Goal: Information Seeking & Learning: Learn about a topic

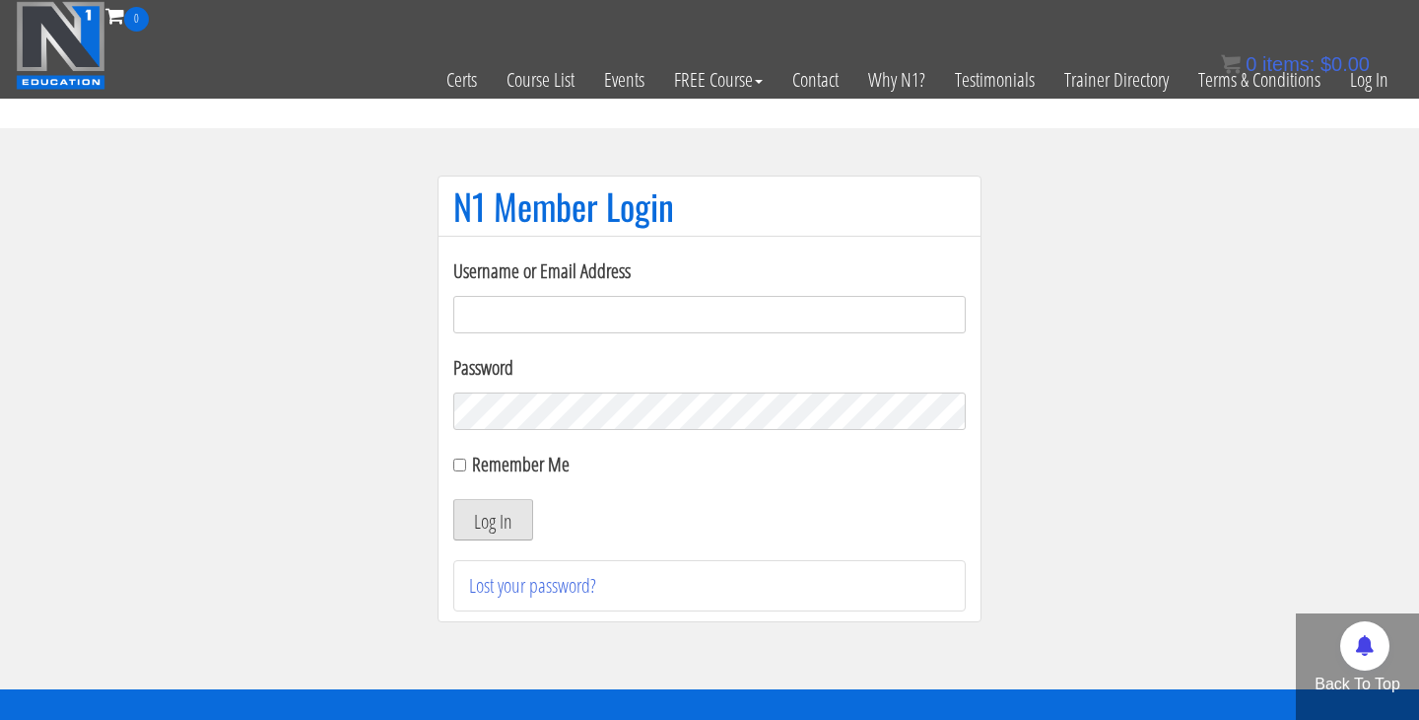
type input "[PERSON_NAME][EMAIL_ADDRESS][DOMAIN_NAME]"
click at [485, 537] on button "Log In" at bounding box center [493, 519] width 80 height 41
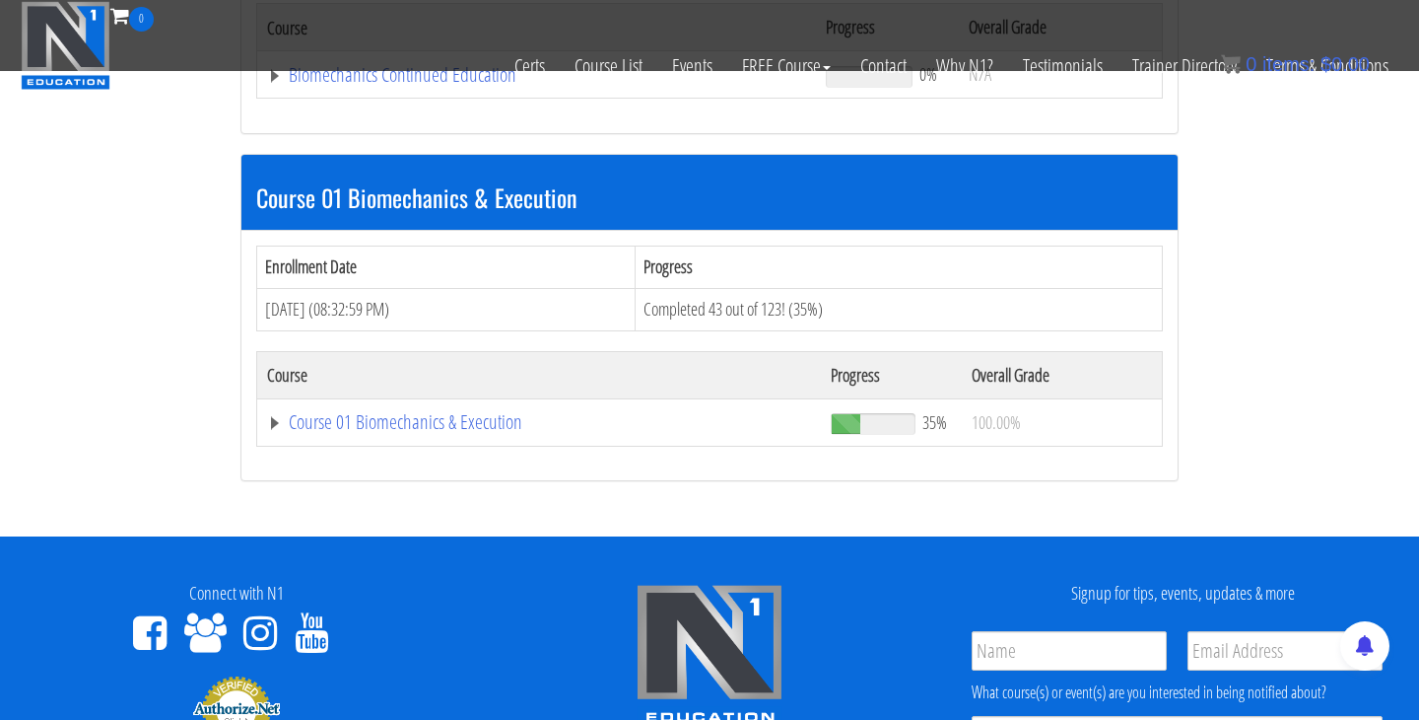
scroll to position [486, 0]
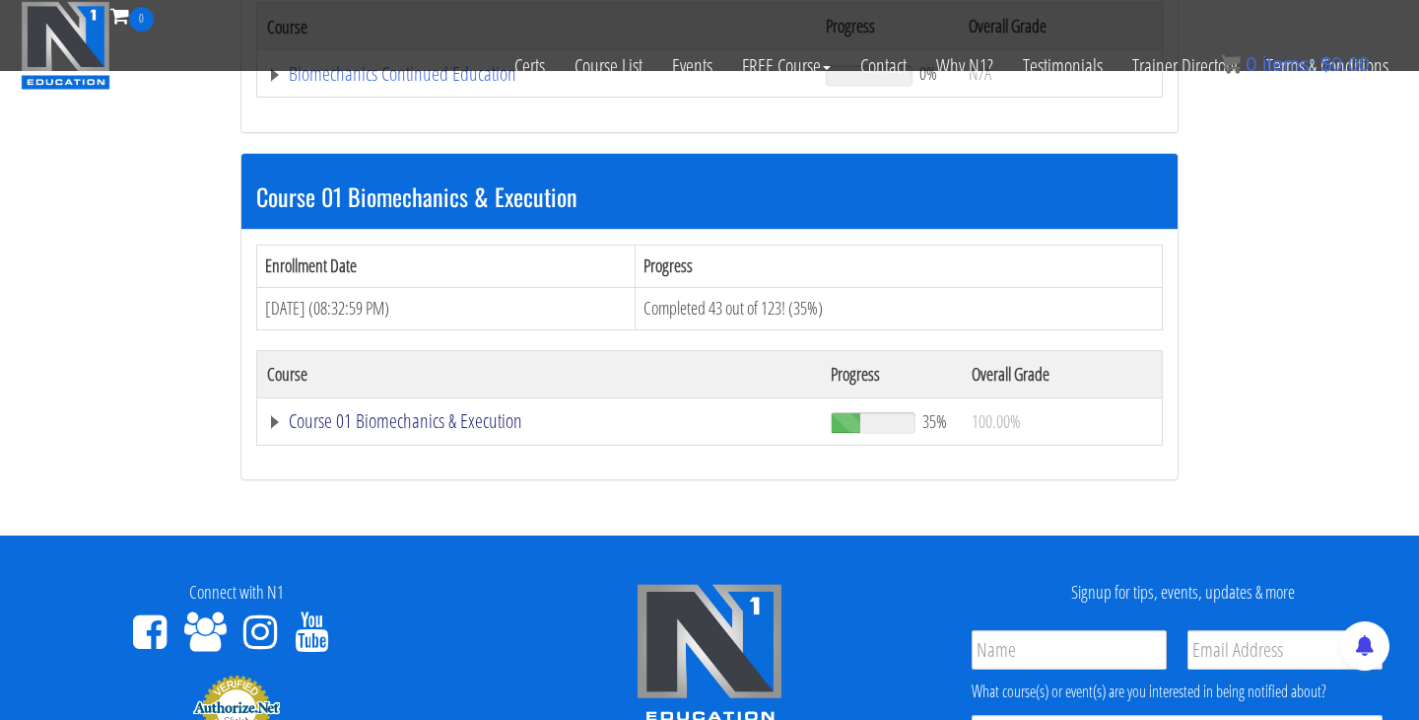
click at [513, 413] on link "Course 01 Biomechanics & Execution" at bounding box center [539, 421] width 544 height 20
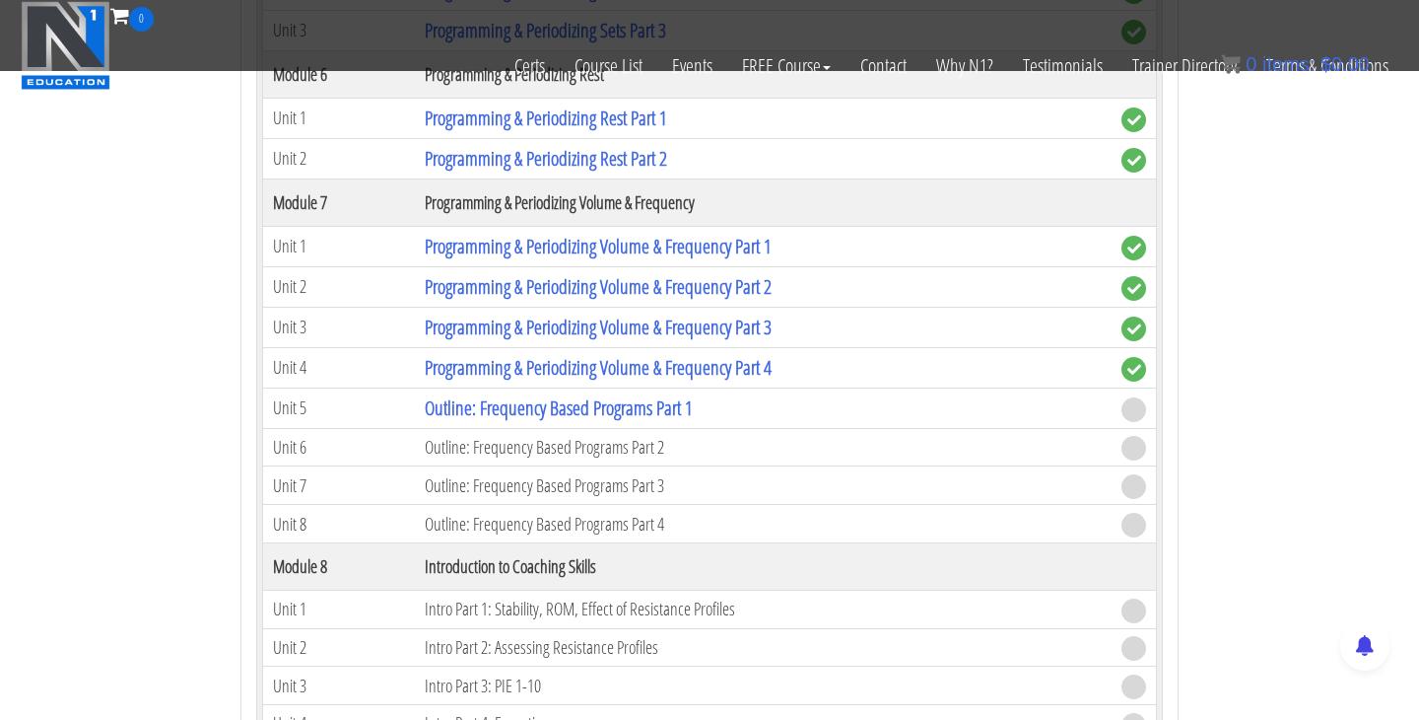
scroll to position [2670, 0]
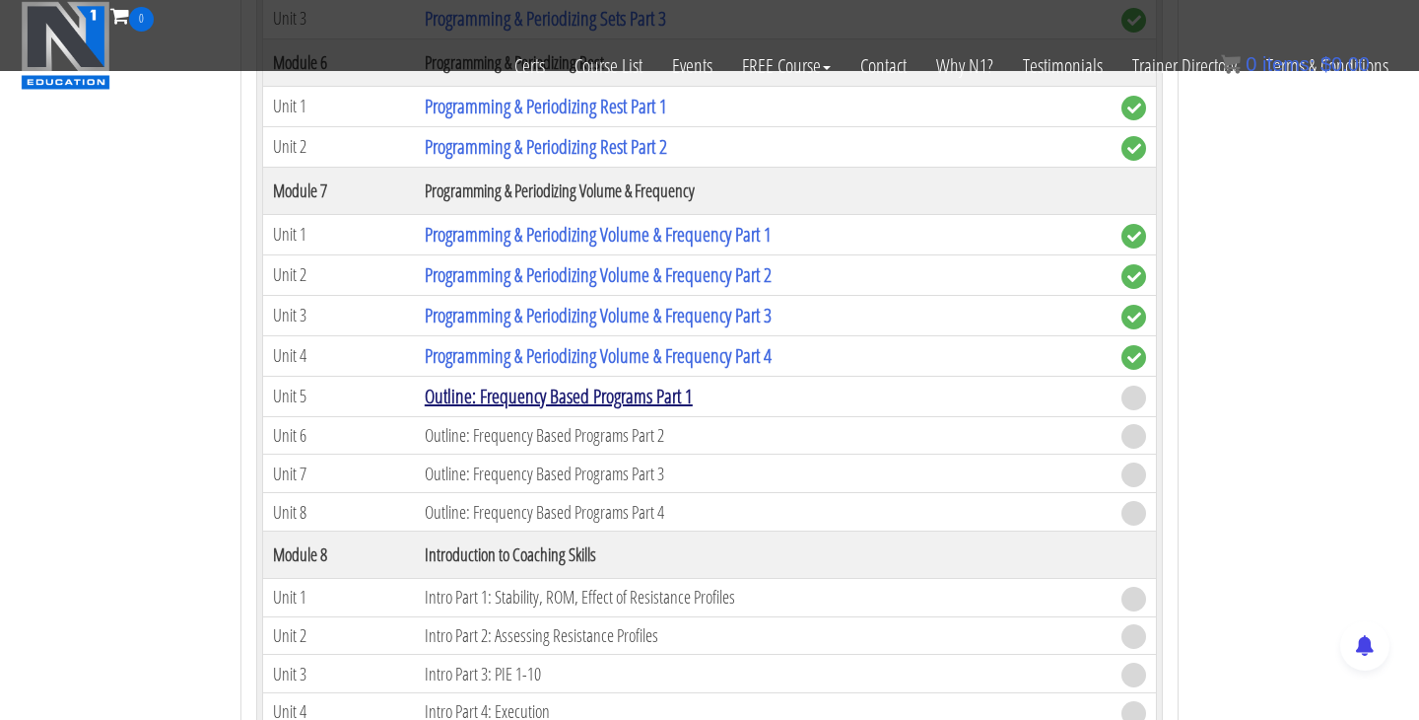
click at [569, 393] on link "Outline: Frequency Based Programs Part 1" at bounding box center [559, 395] width 268 height 27
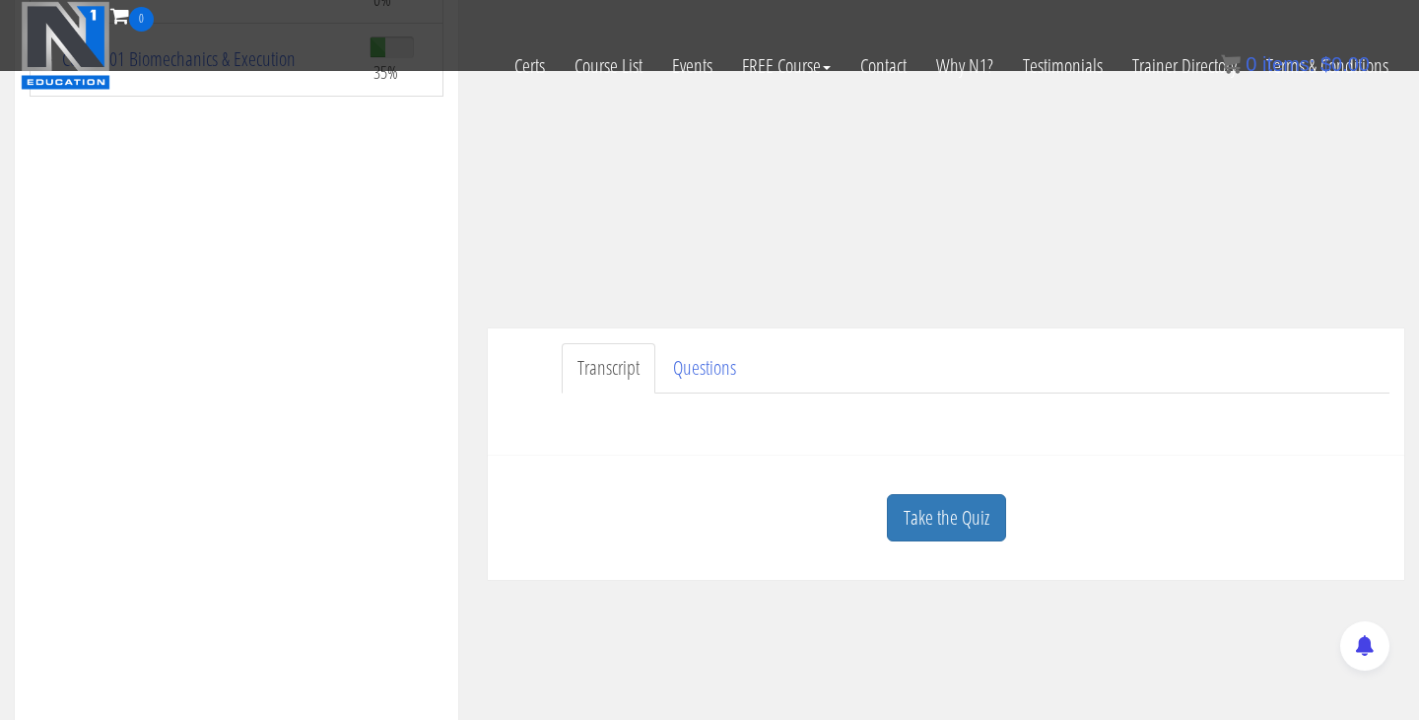
scroll to position [503, 0]
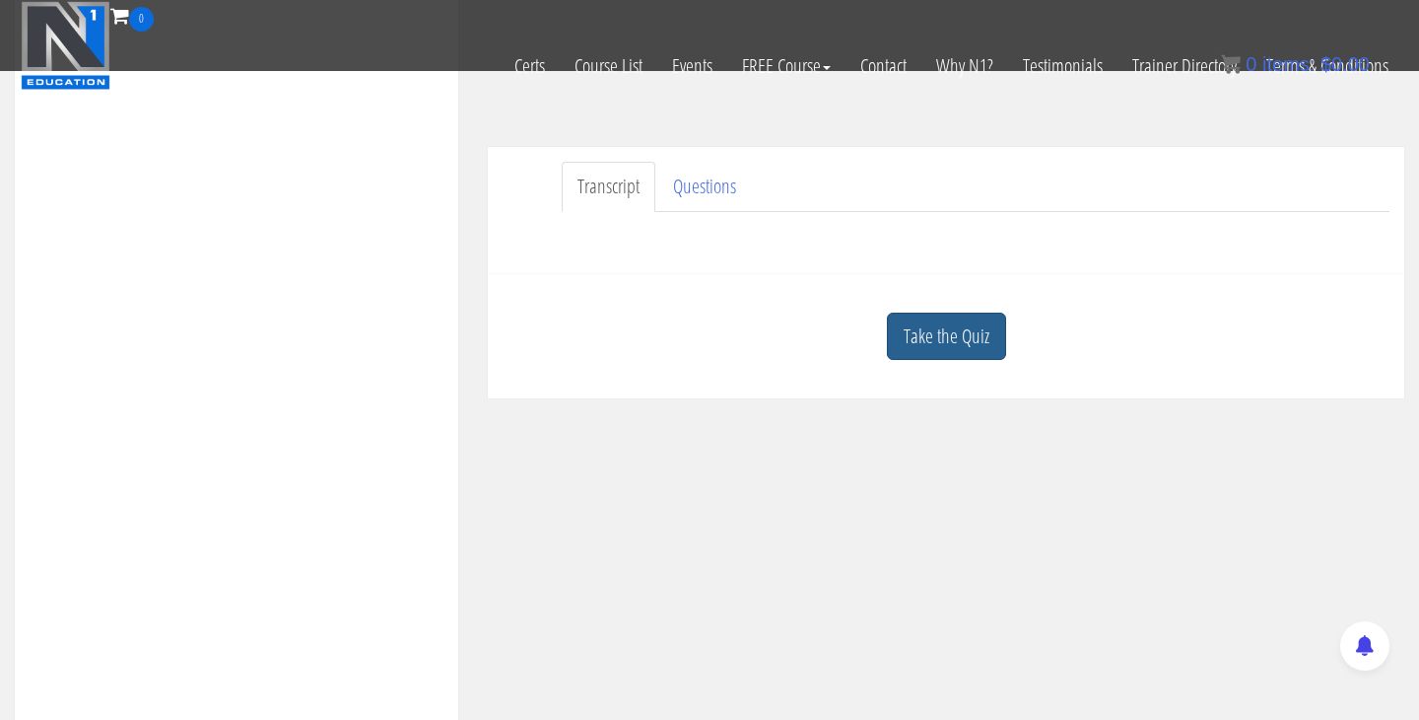
click at [933, 344] on link "Take the Quiz" at bounding box center [946, 336] width 119 height 48
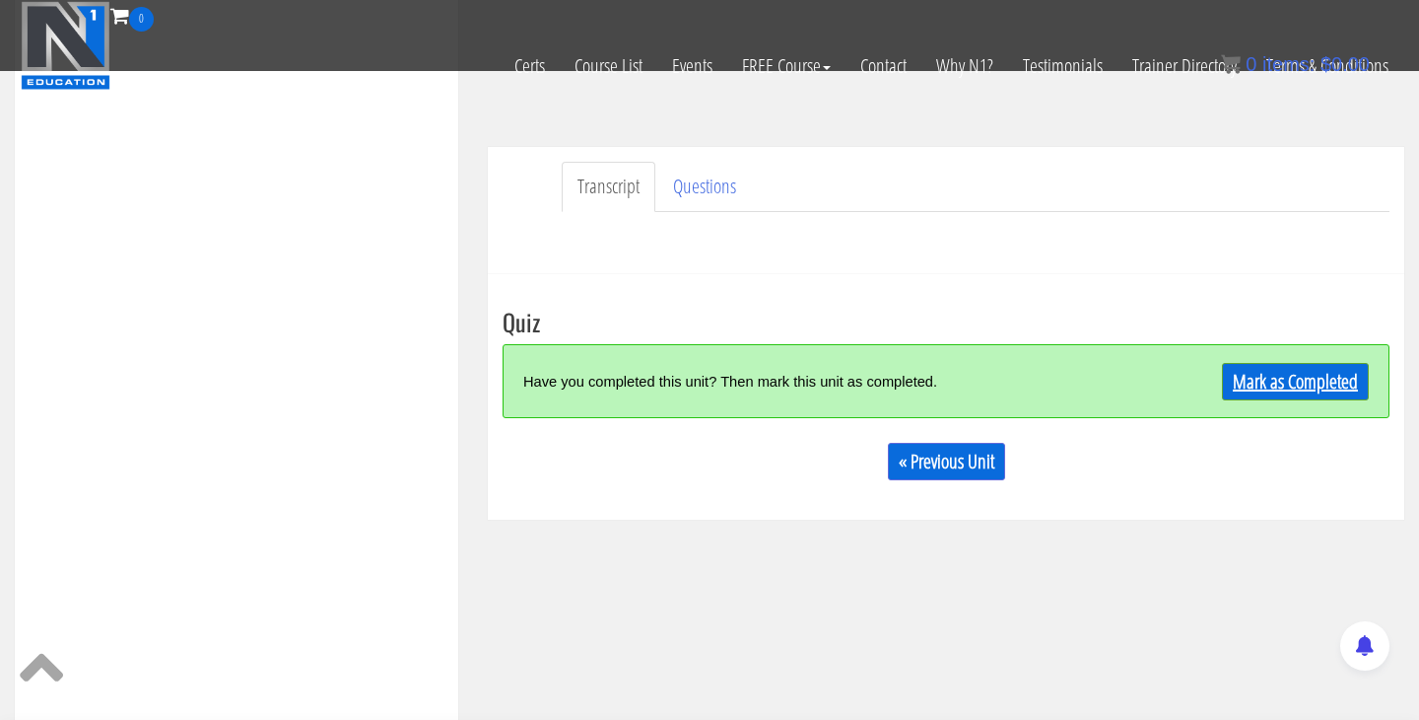
click at [1229, 392] on link "Mark as Completed" at bounding box center [1295, 381] width 147 height 37
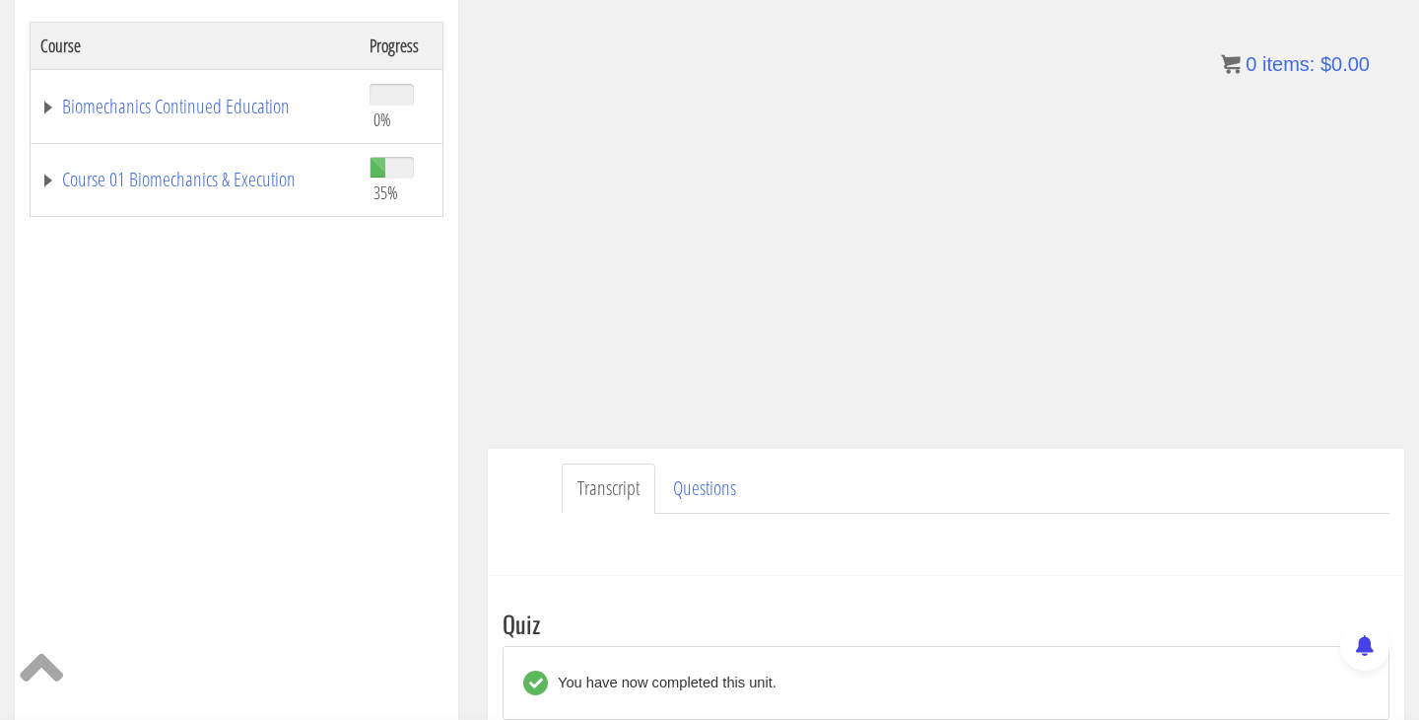
scroll to position [108, 0]
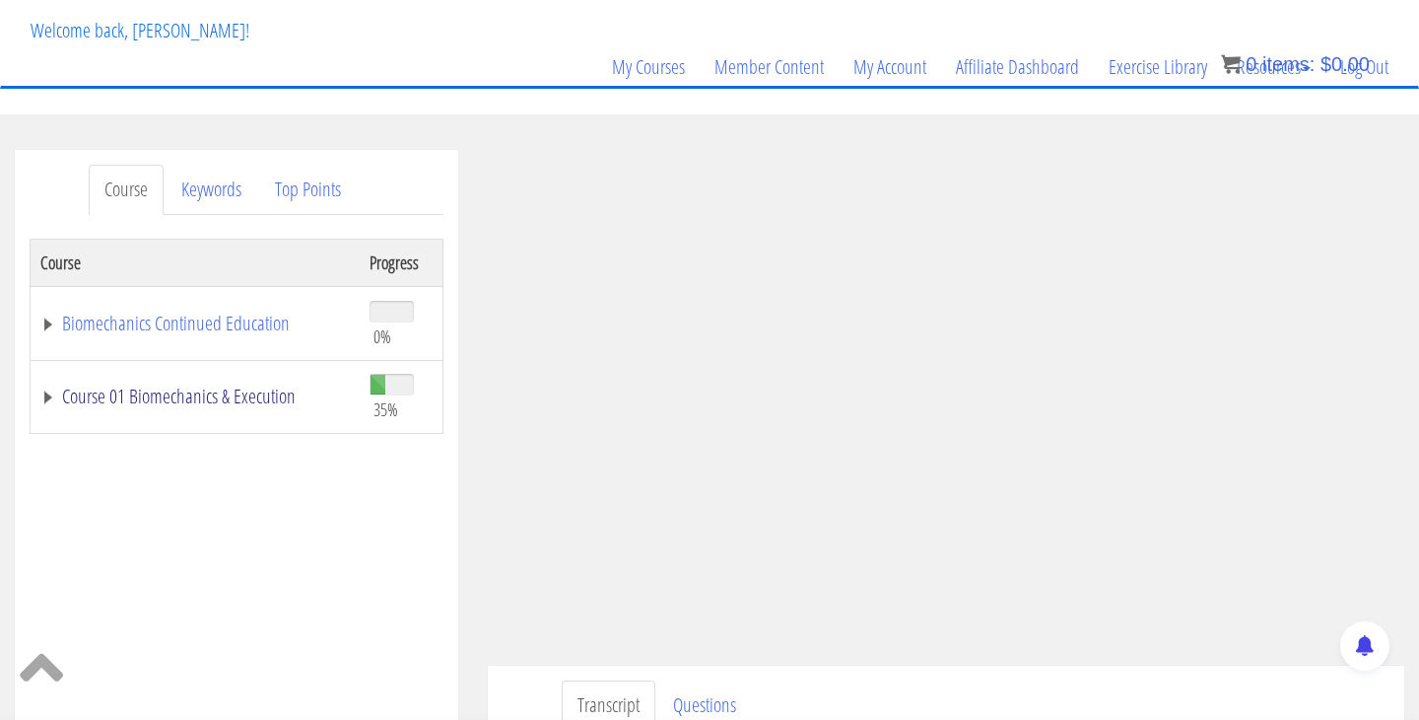
click at [219, 398] on link "Course 01 Biomechanics & Execution" at bounding box center [194, 396] width 309 height 20
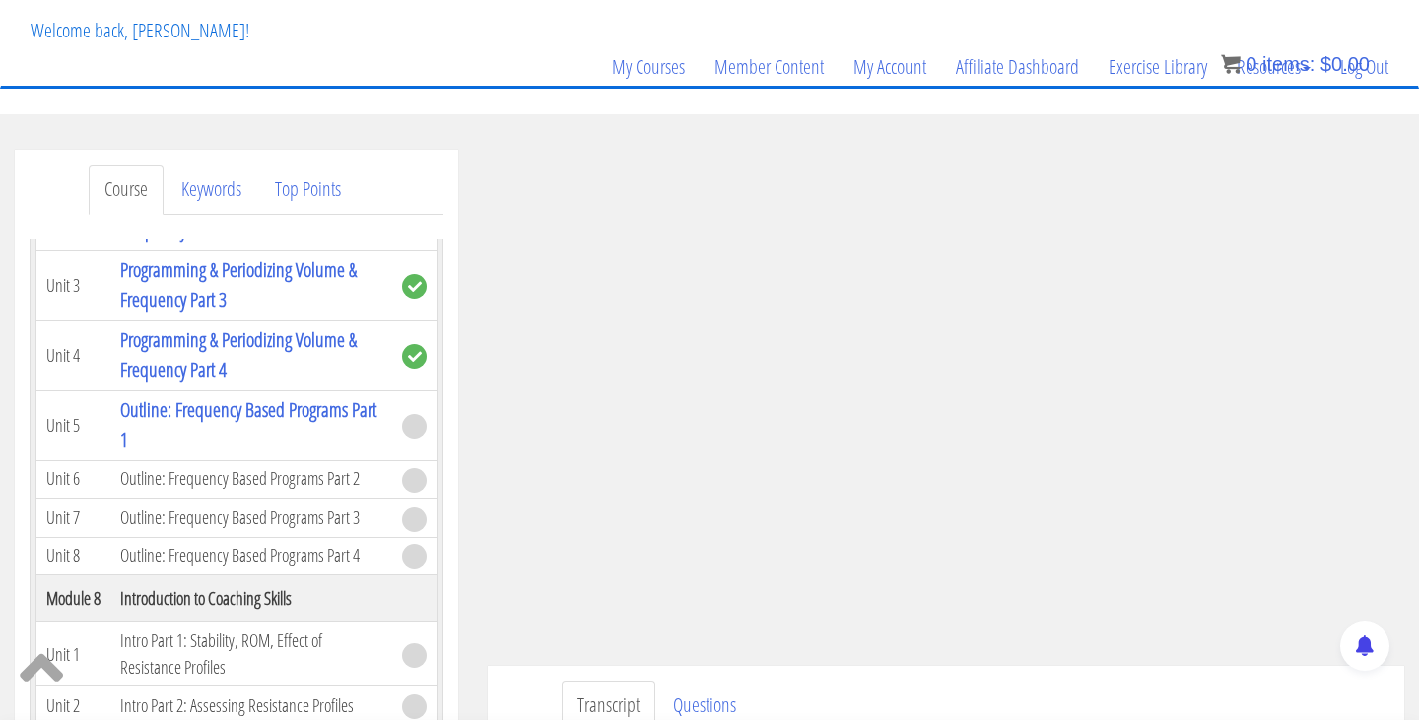
scroll to position [2455, 0]
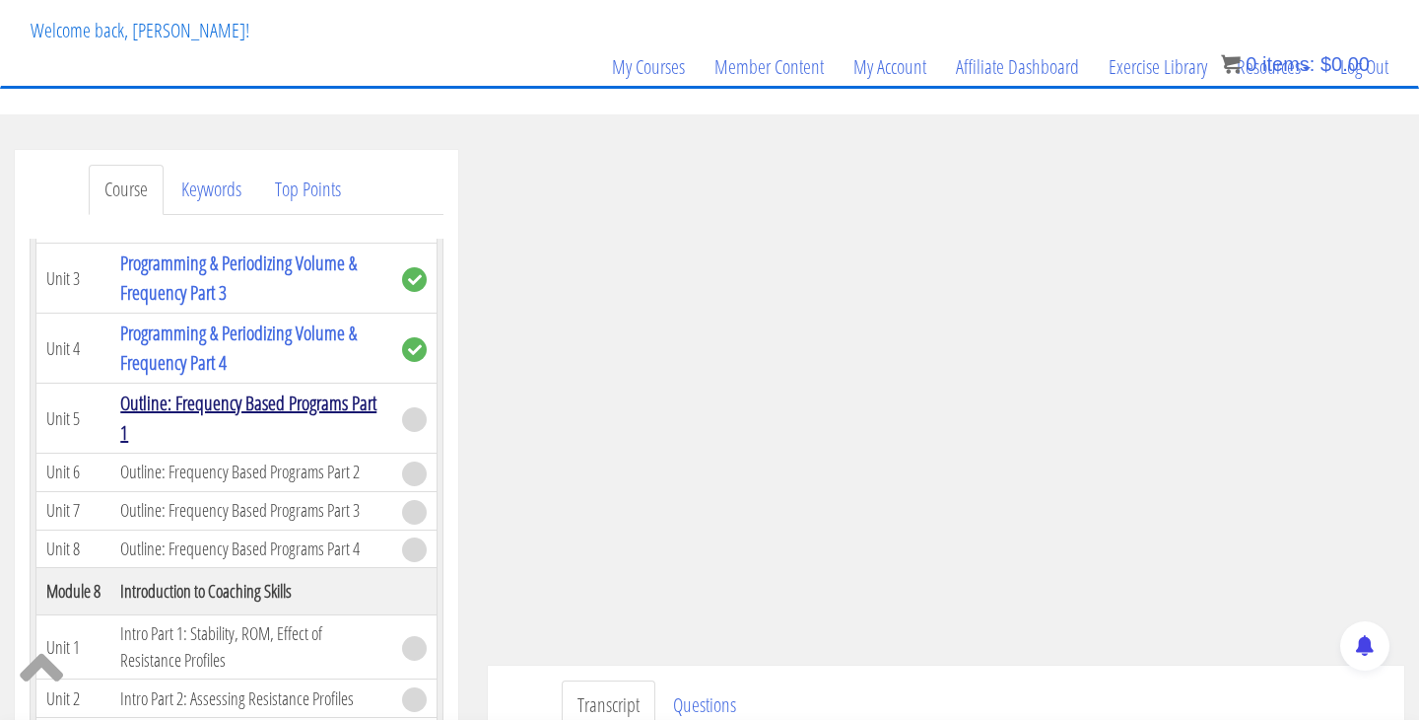
click at [218, 404] on link "Outline: Frequency Based Programs Part 1" at bounding box center [248, 417] width 256 height 56
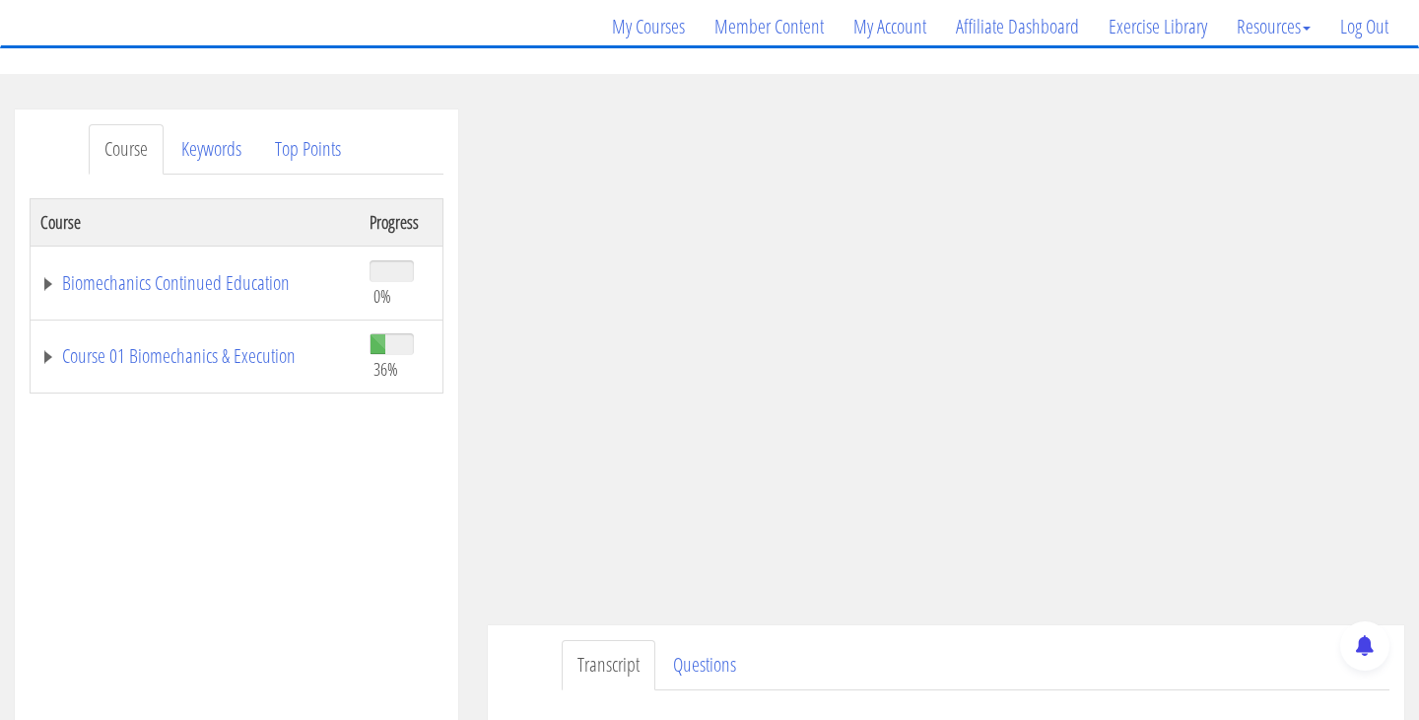
scroll to position [198, 0]
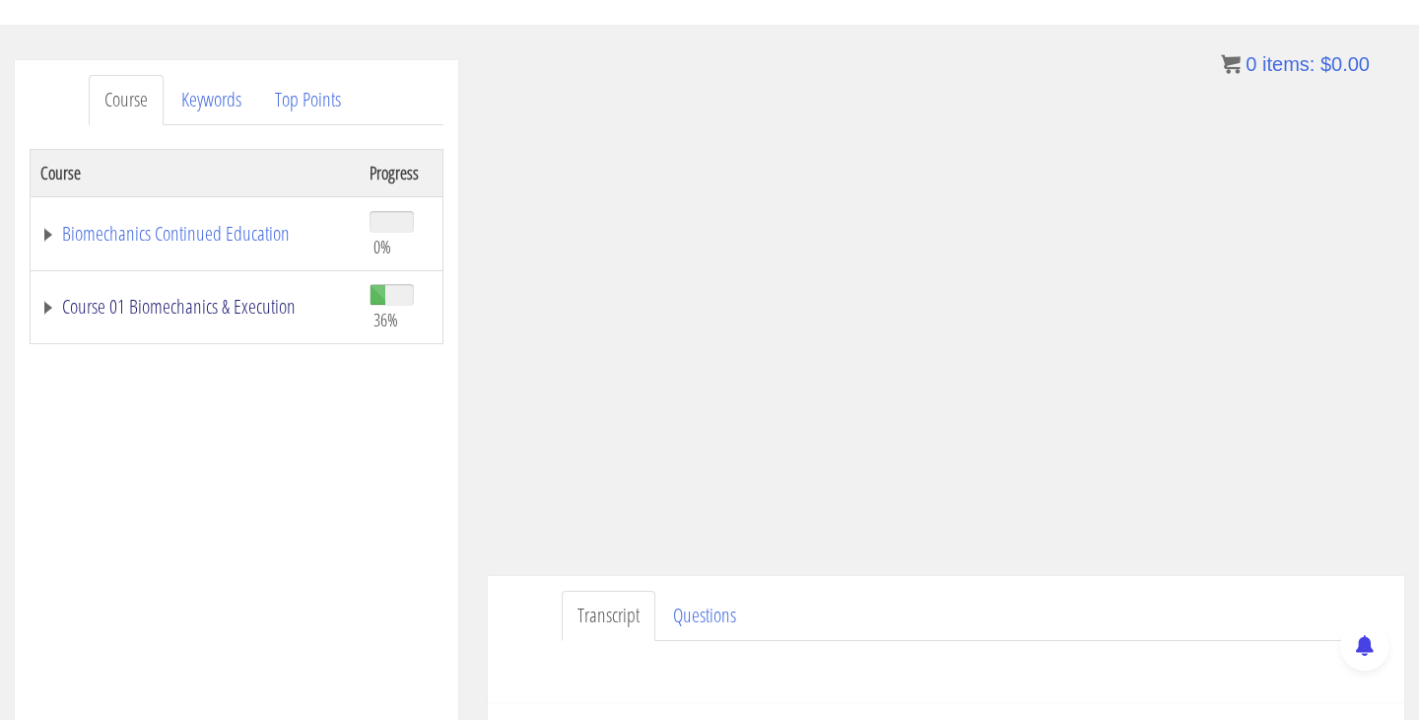
click at [254, 303] on link "Course 01 Biomechanics & Execution" at bounding box center [194, 307] width 309 height 20
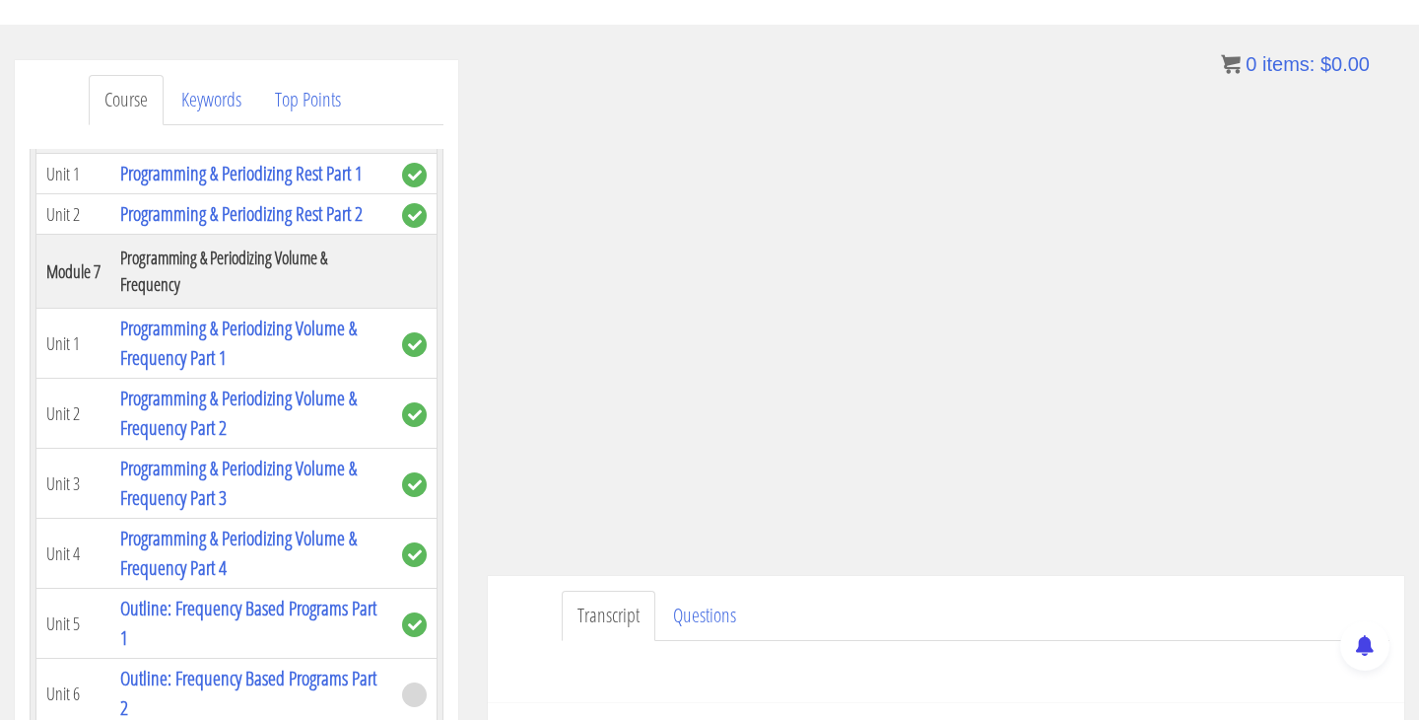
scroll to position [2472, 0]
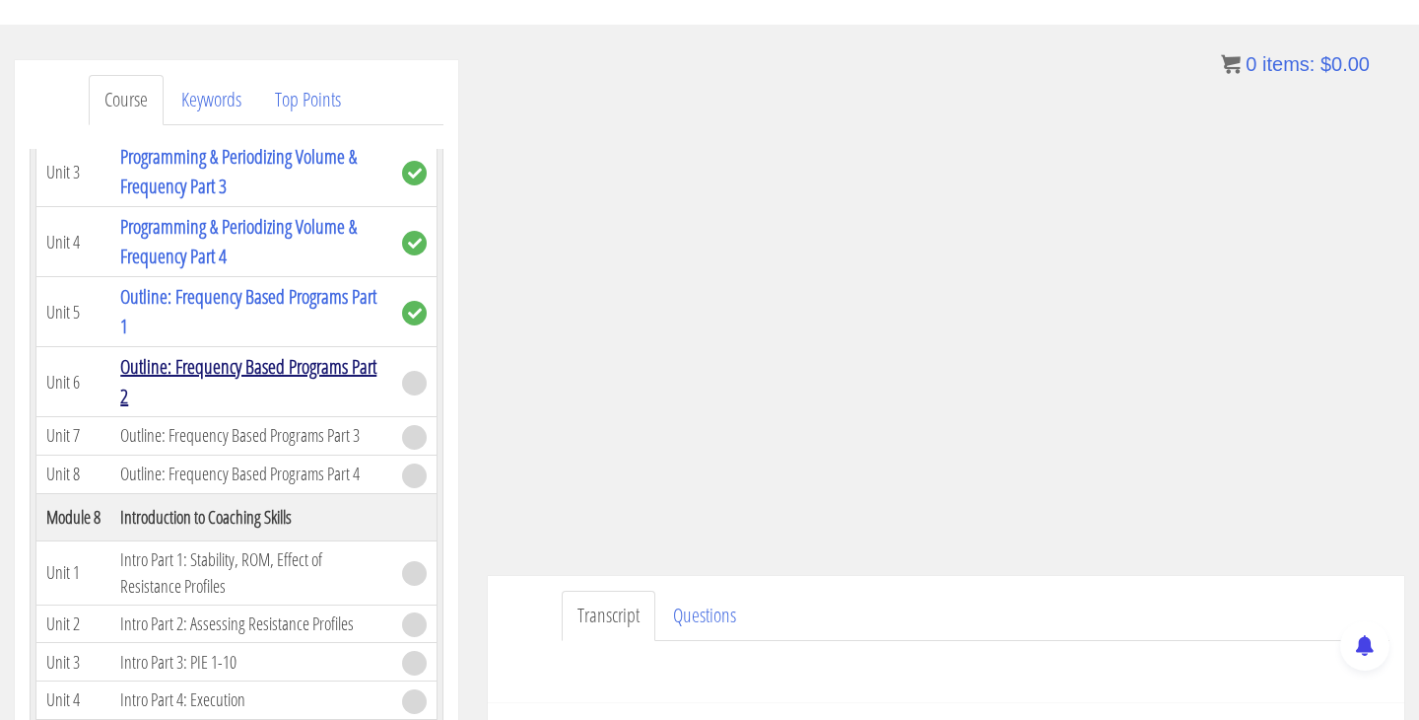
click at [291, 364] on link "Outline: Frequency Based Programs Part 2" at bounding box center [248, 381] width 256 height 56
click at [291, 365] on link "Outline: Frequency Based Programs Part 2" at bounding box center [248, 381] width 256 height 56
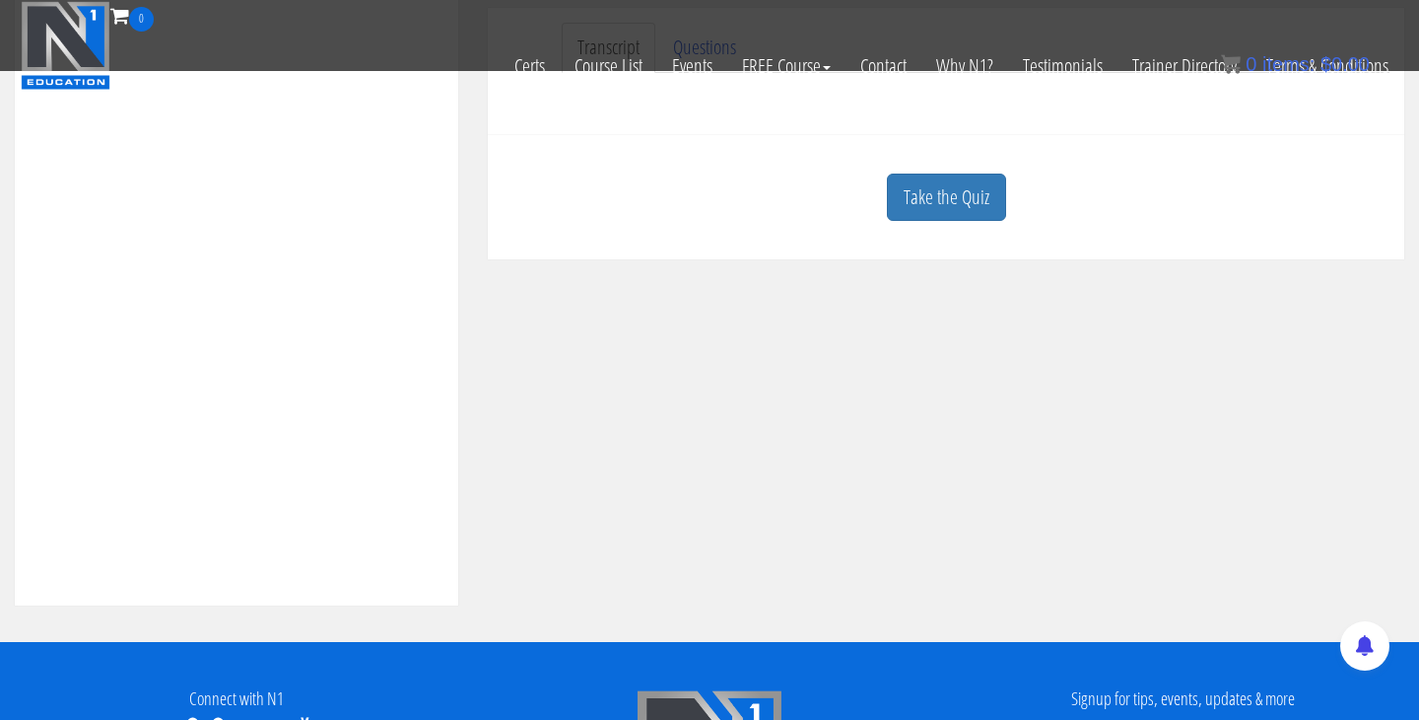
scroll to position [647, 0]
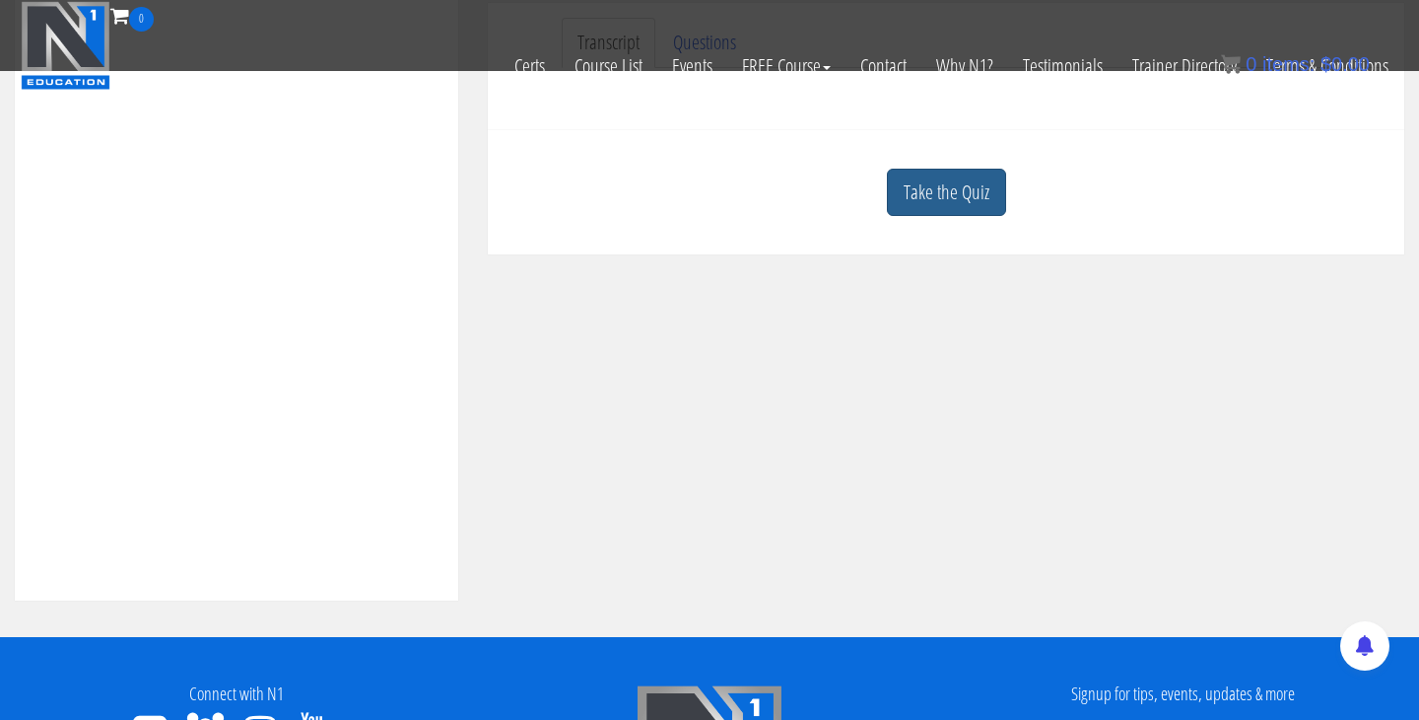
click at [970, 201] on link "Take the Quiz" at bounding box center [946, 193] width 119 height 48
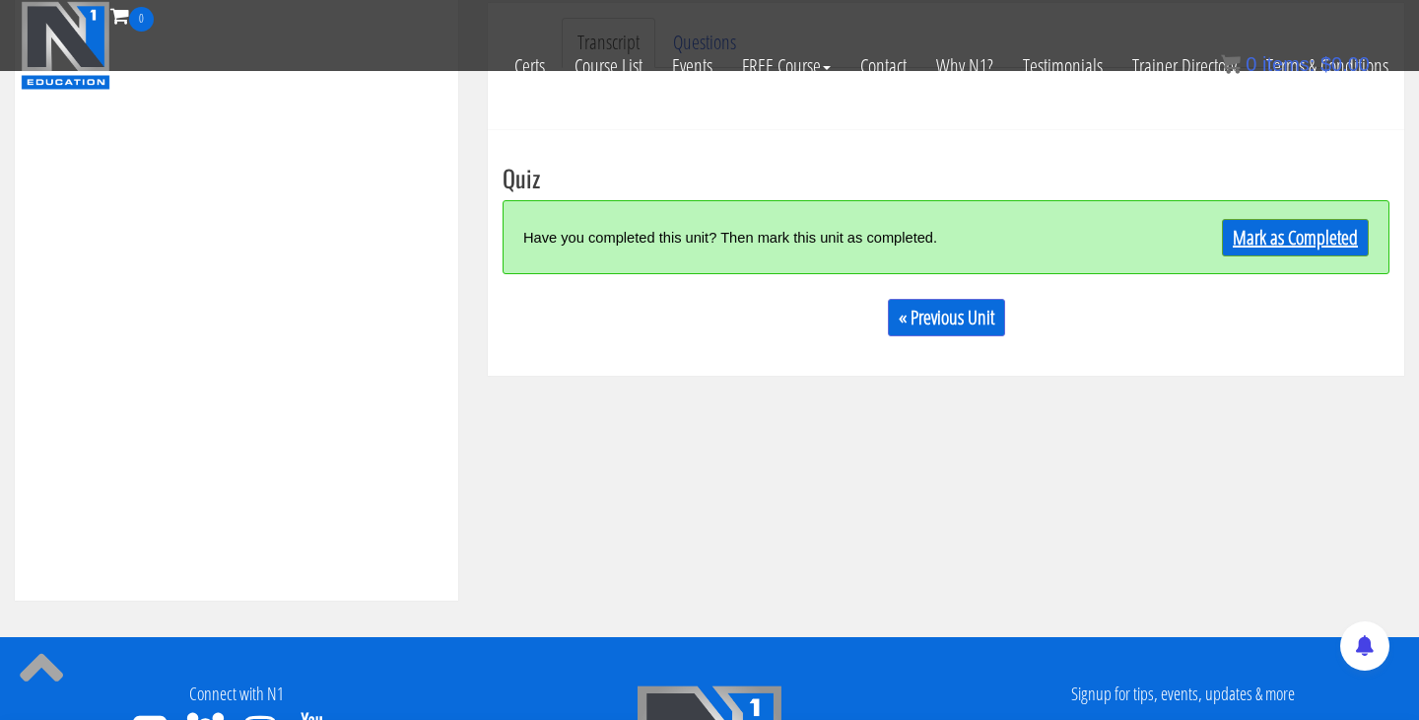
click at [1256, 246] on link "Mark as Completed" at bounding box center [1295, 237] width 147 height 37
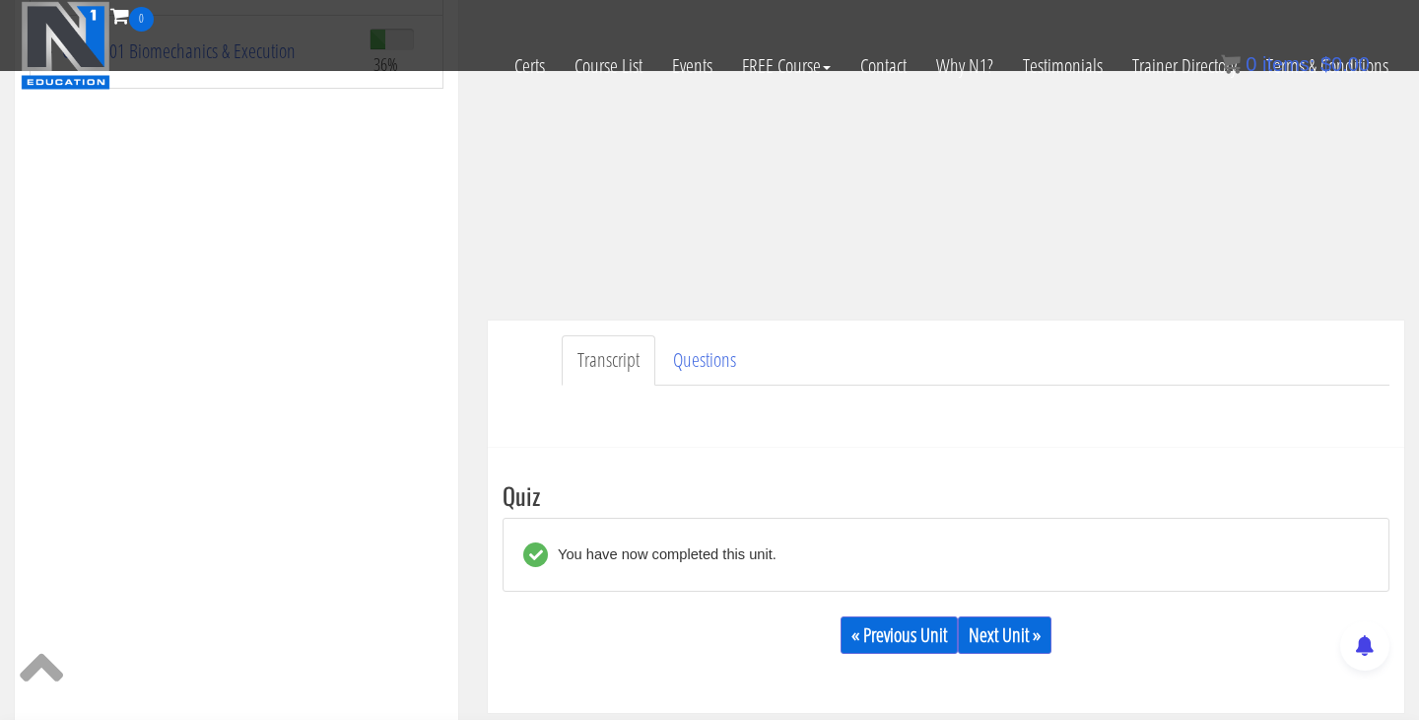
scroll to position [514, 0]
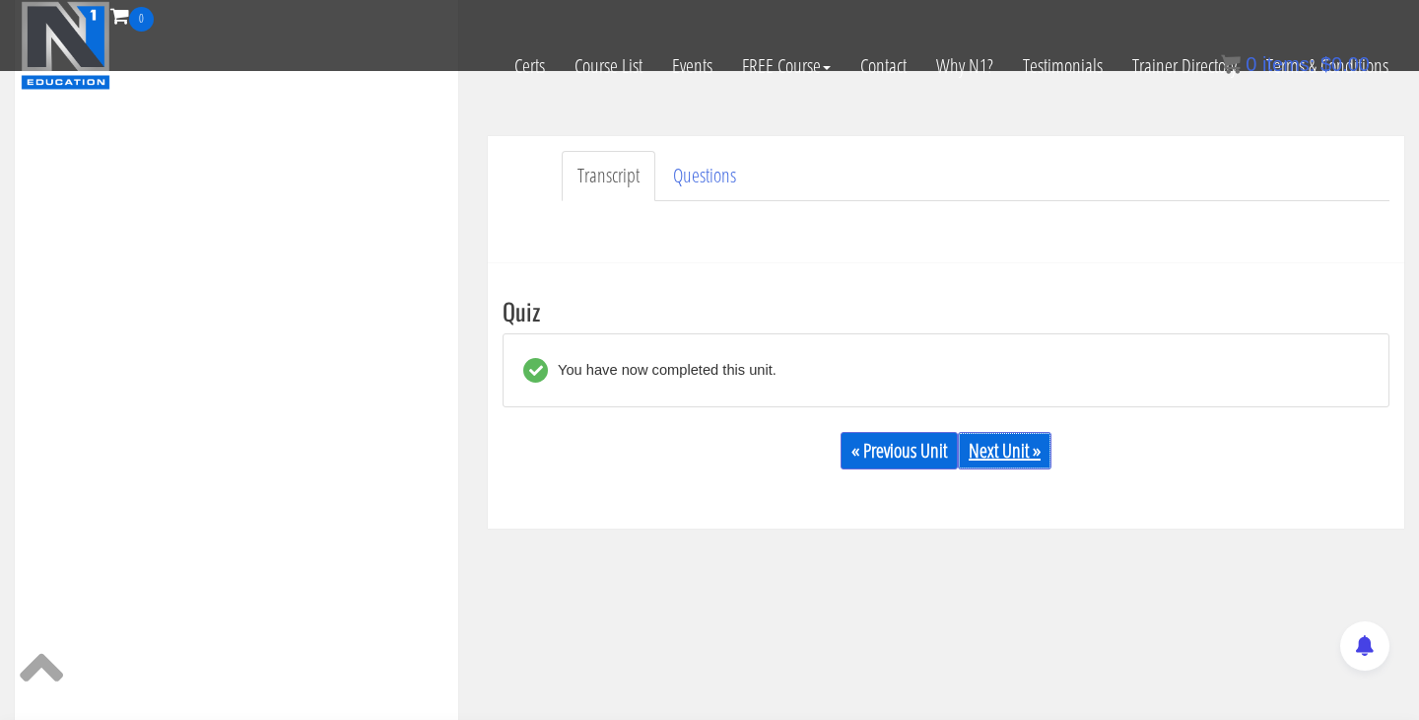
click at [1011, 432] on div "« Previous Unit Next Unit »" at bounding box center [946, 450] width 887 height 67
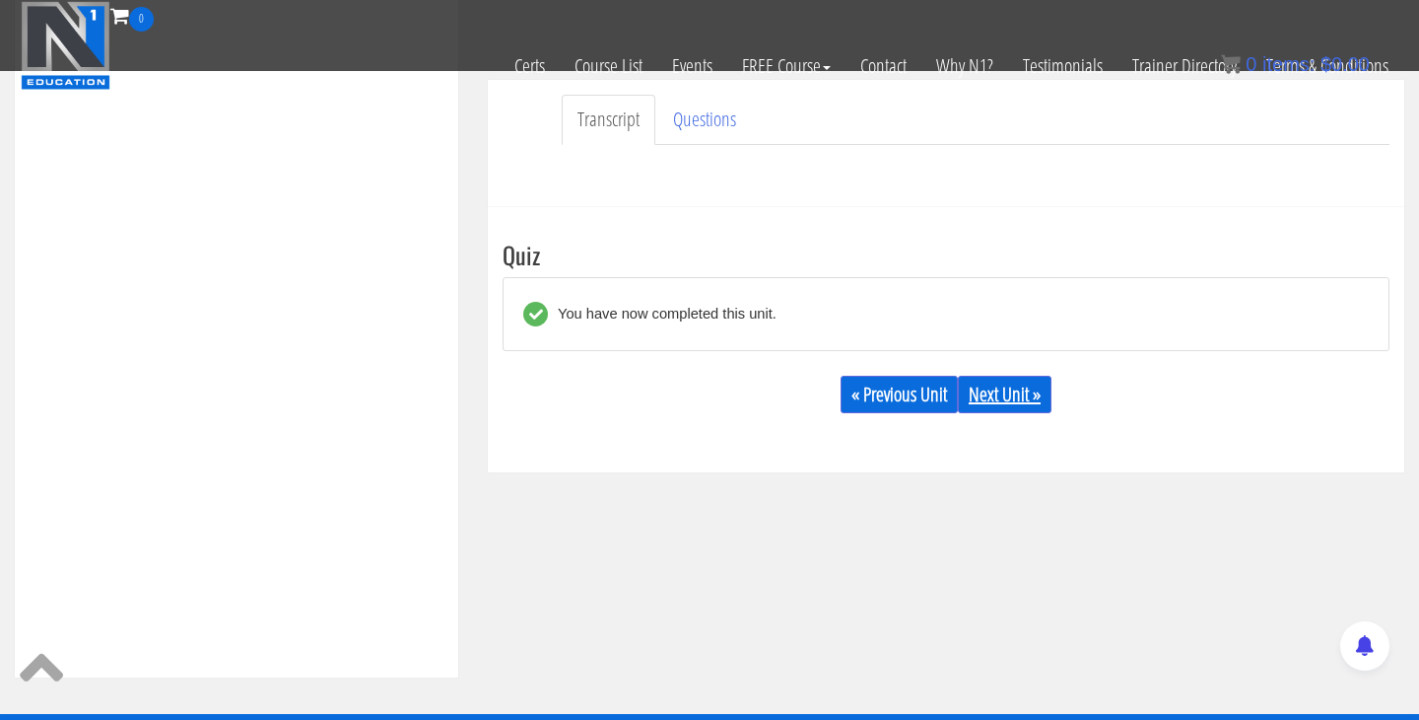
scroll to position [755, 0]
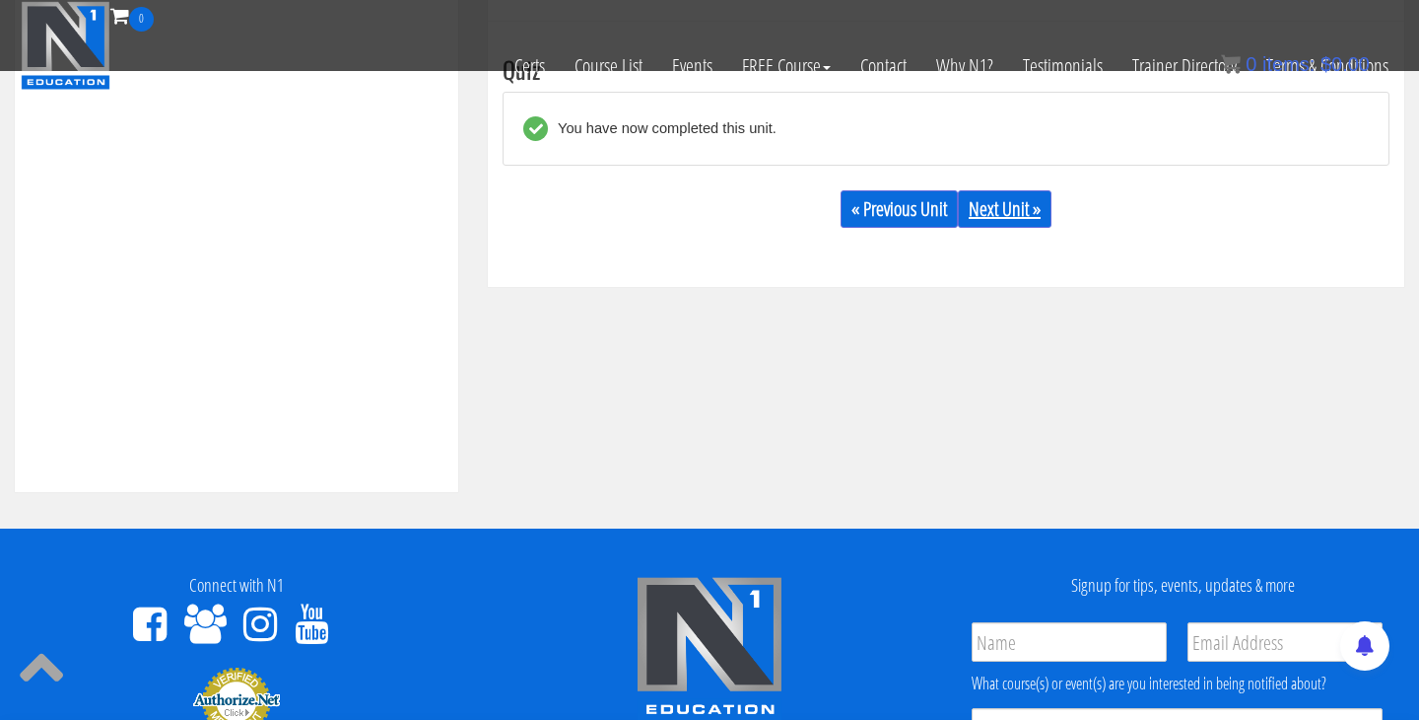
click at [1007, 207] on link "Next Unit »" at bounding box center [1005, 208] width 94 height 37
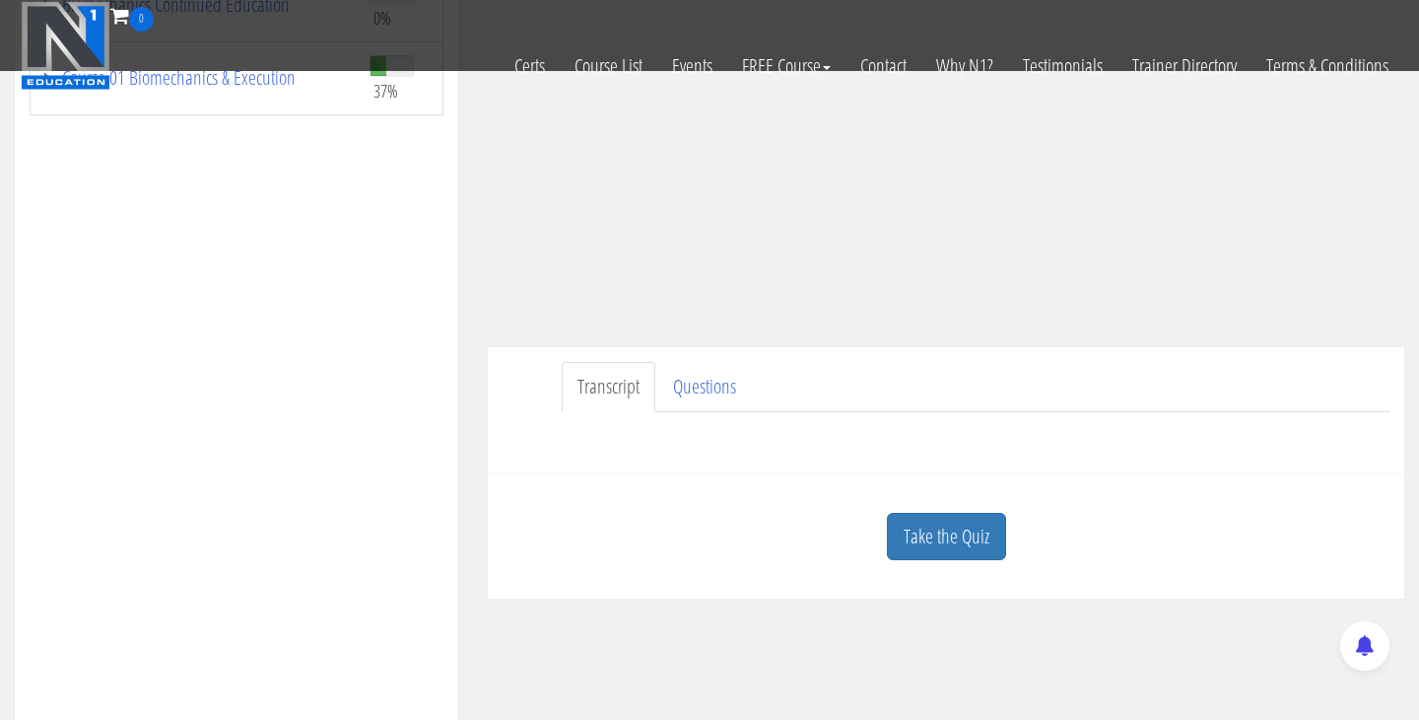
scroll to position [423, 0]
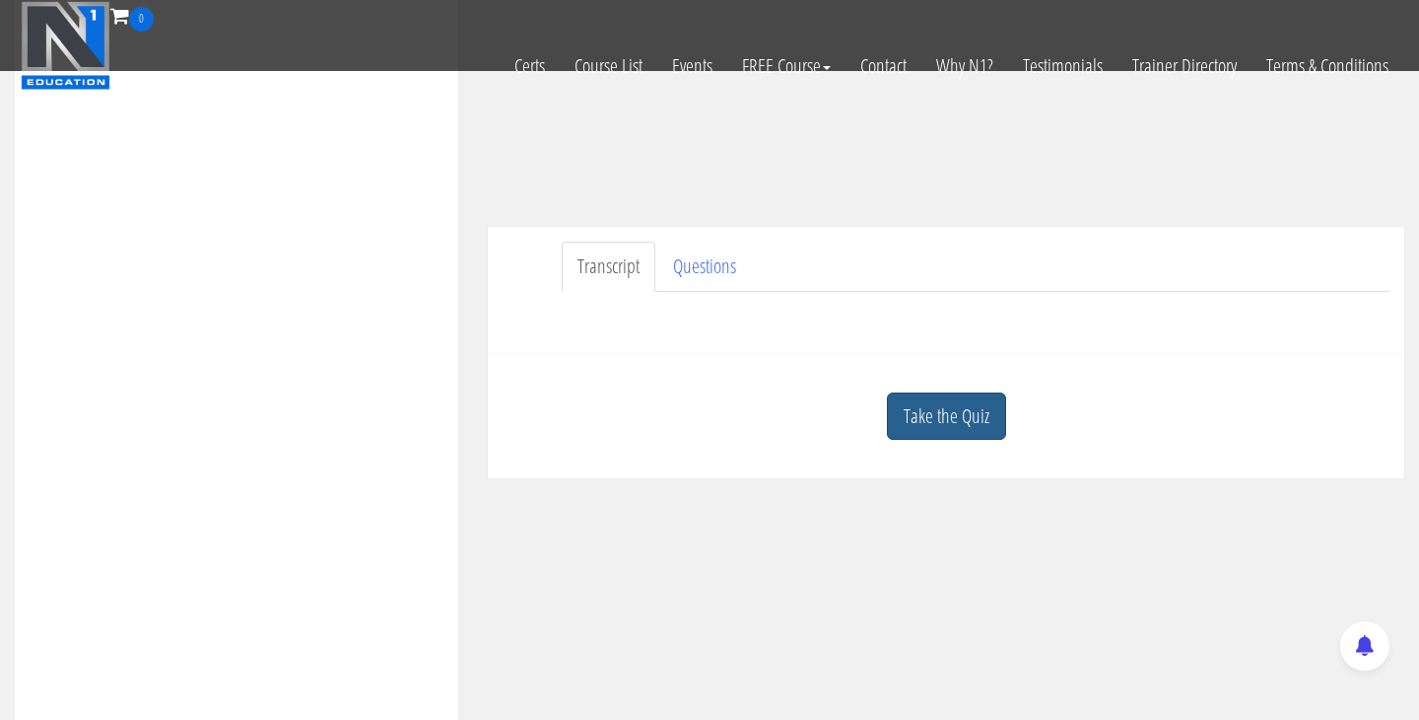
click at [965, 411] on link "Take the Quiz" at bounding box center [946, 416] width 119 height 48
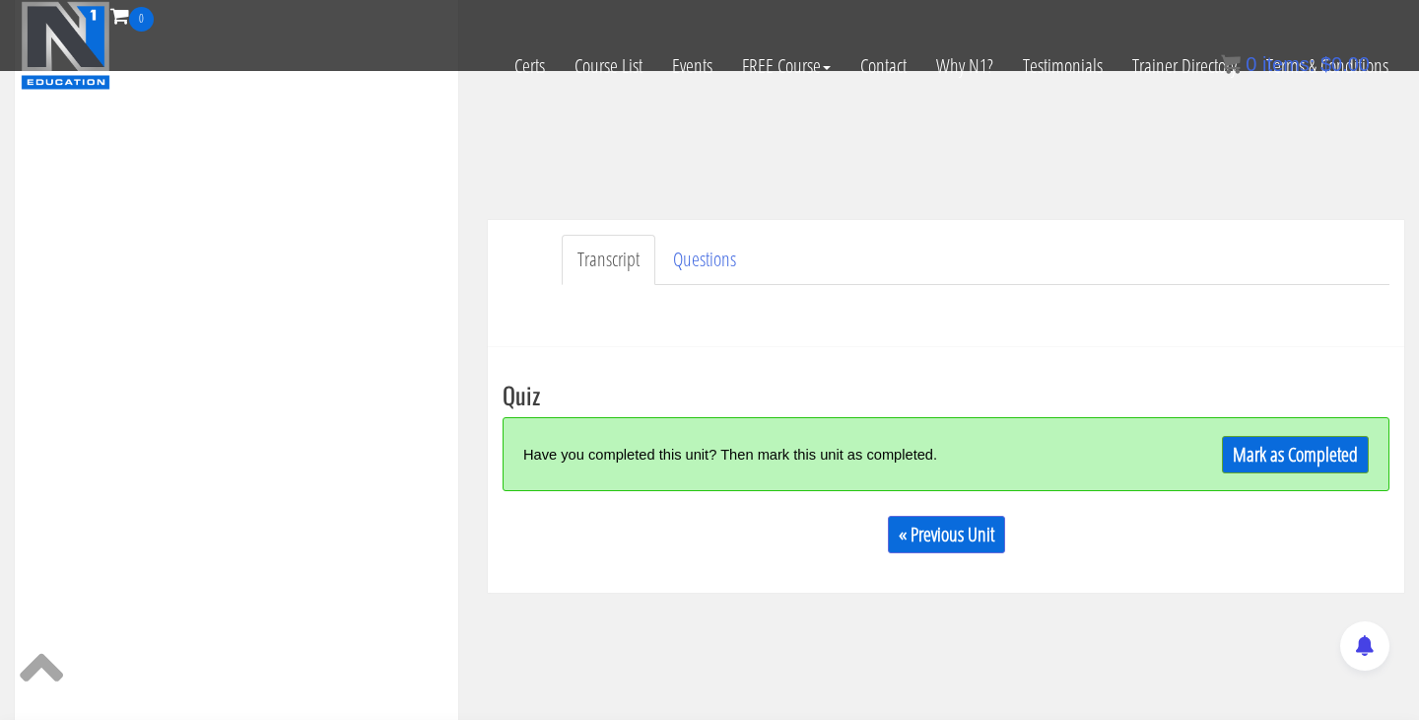
scroll to position [432, 0]
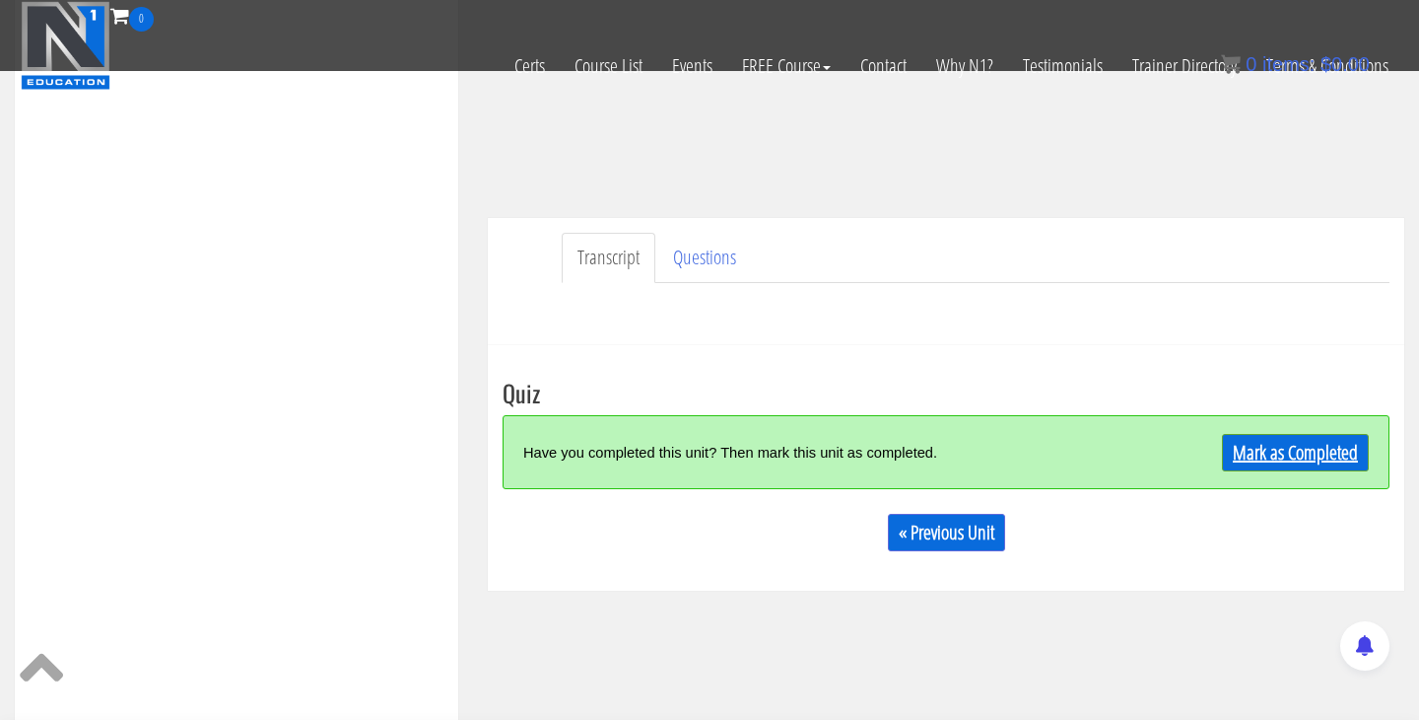
click at [1322, 453] on link "Mark as Completed" at bounding box center [1295, 452] width 147 height 37
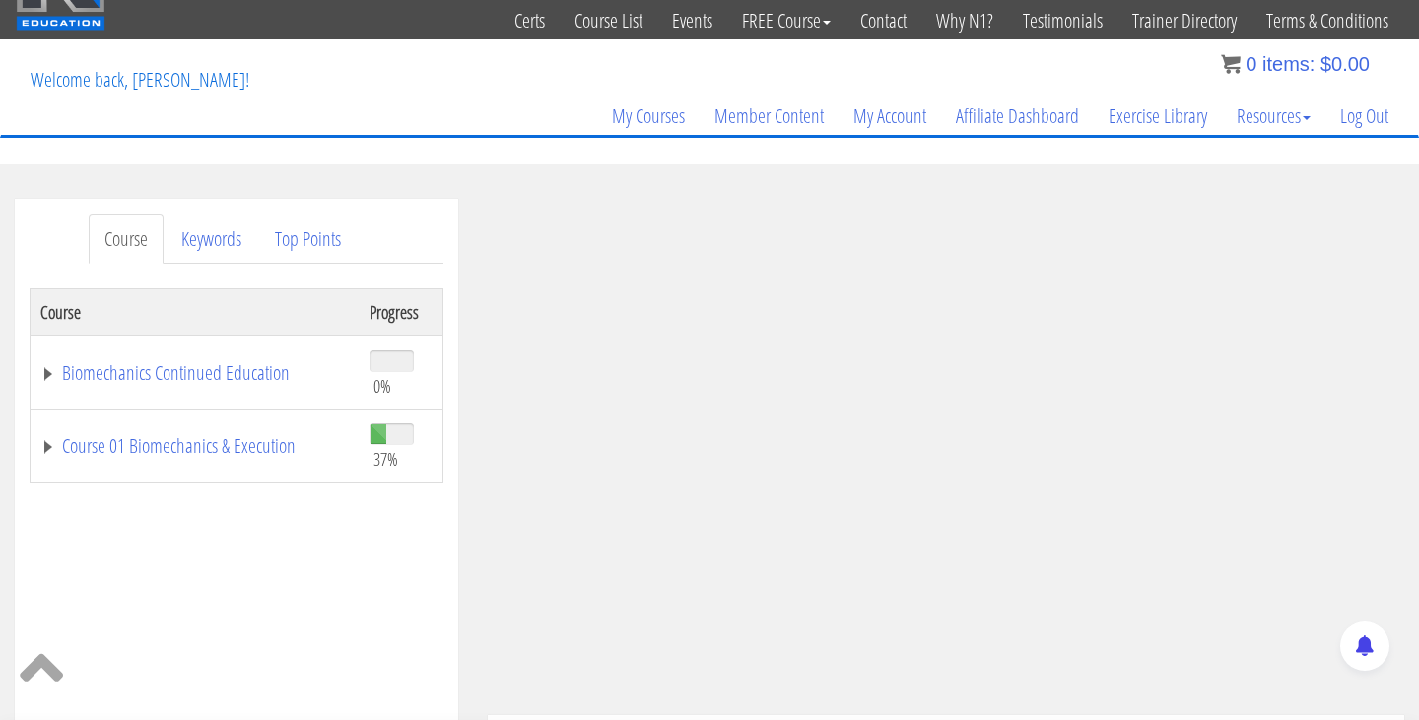
scroll to position [34, 0]
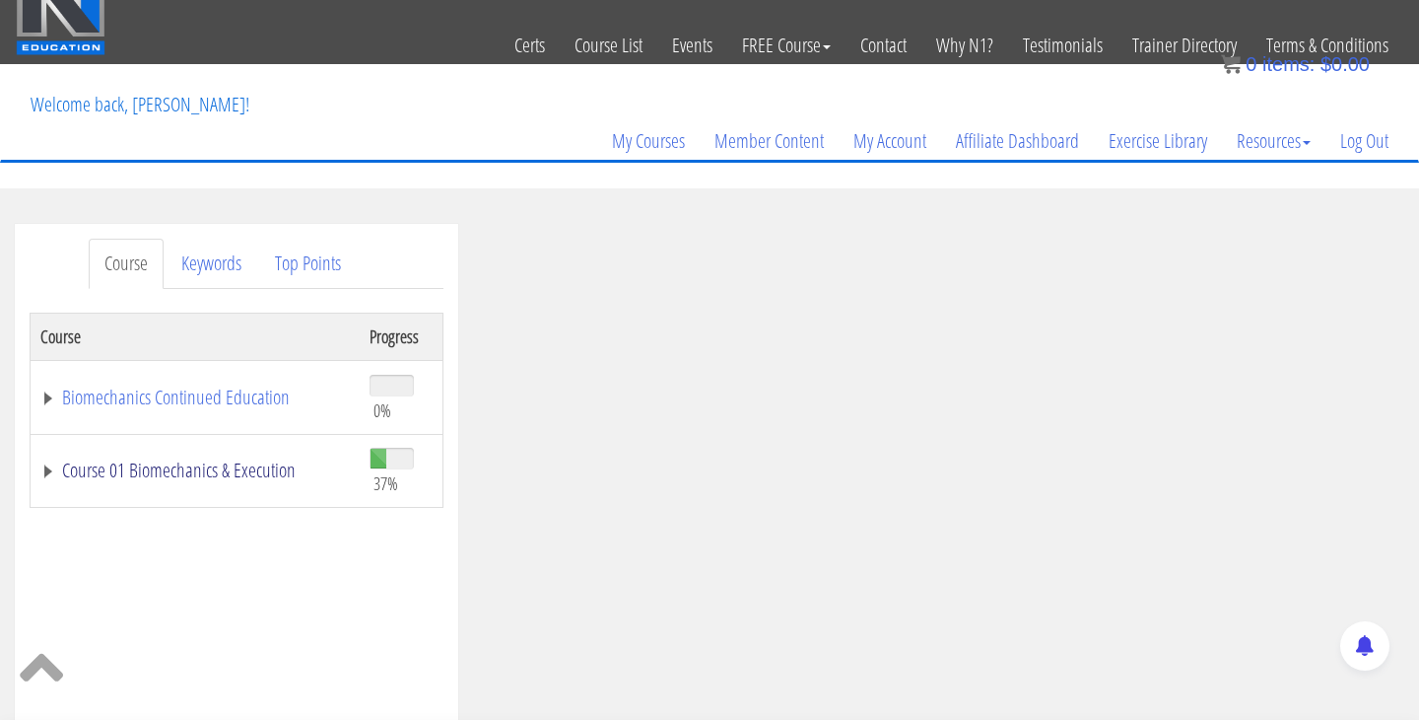
click at [254, 471] on link "Course 01 Biomechanics & Execution" at bounding box center [194, 470] width 309 height 20
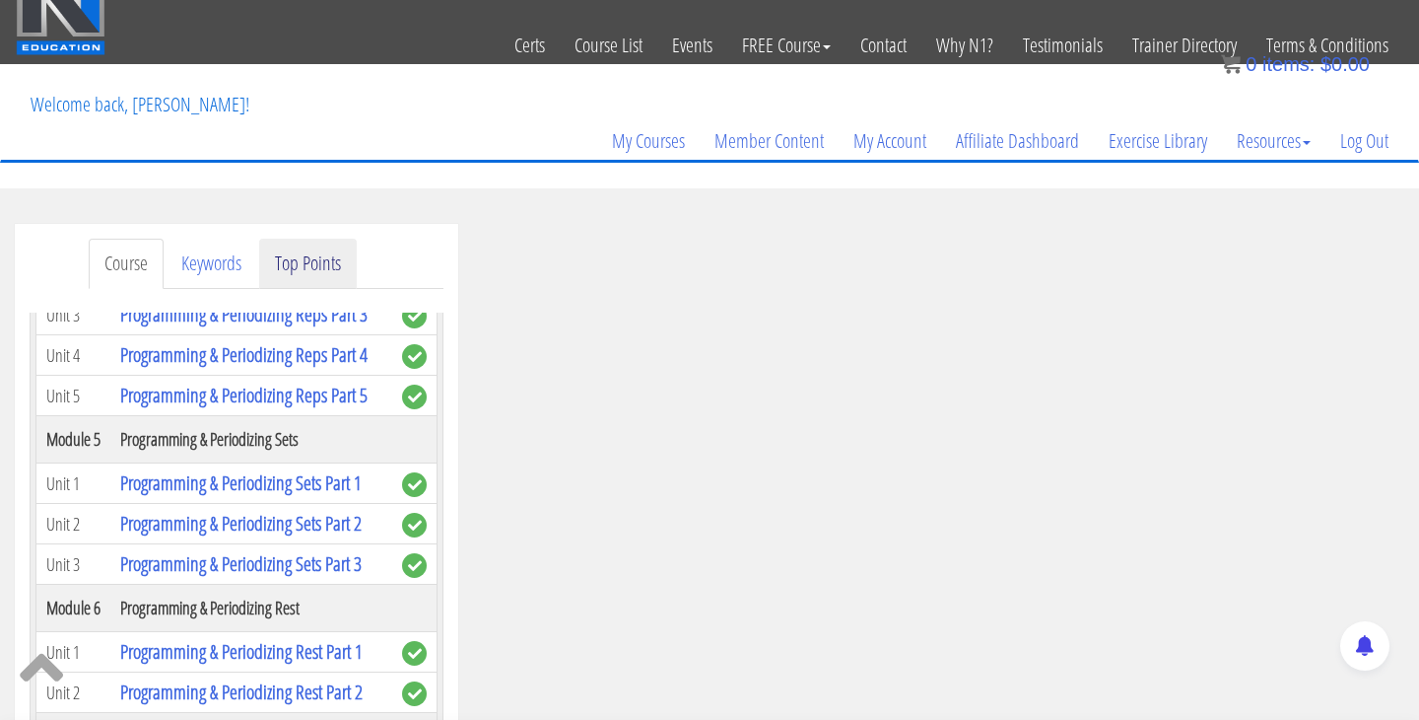
scroll to position [1888, 0]
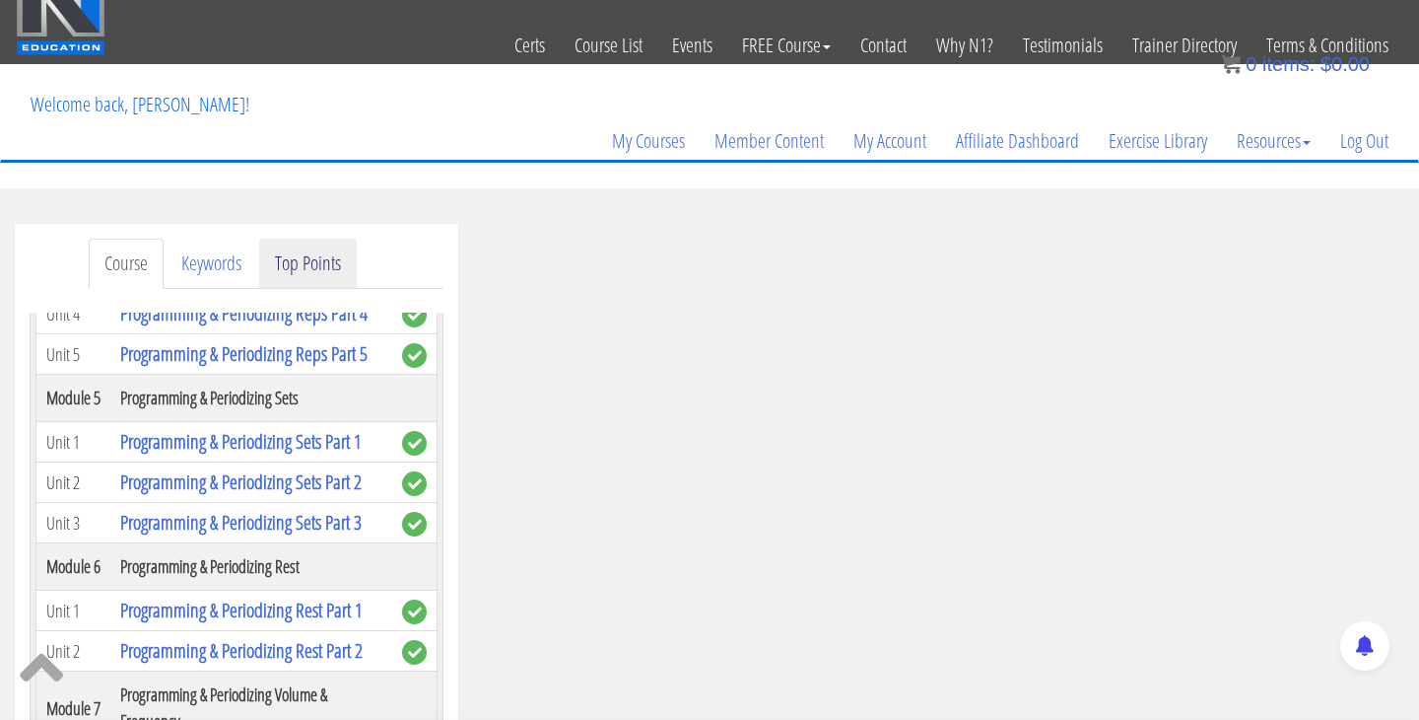
click at [274, 274] on link "Top Points" at bounding box center [308, 264] width 98 height 50
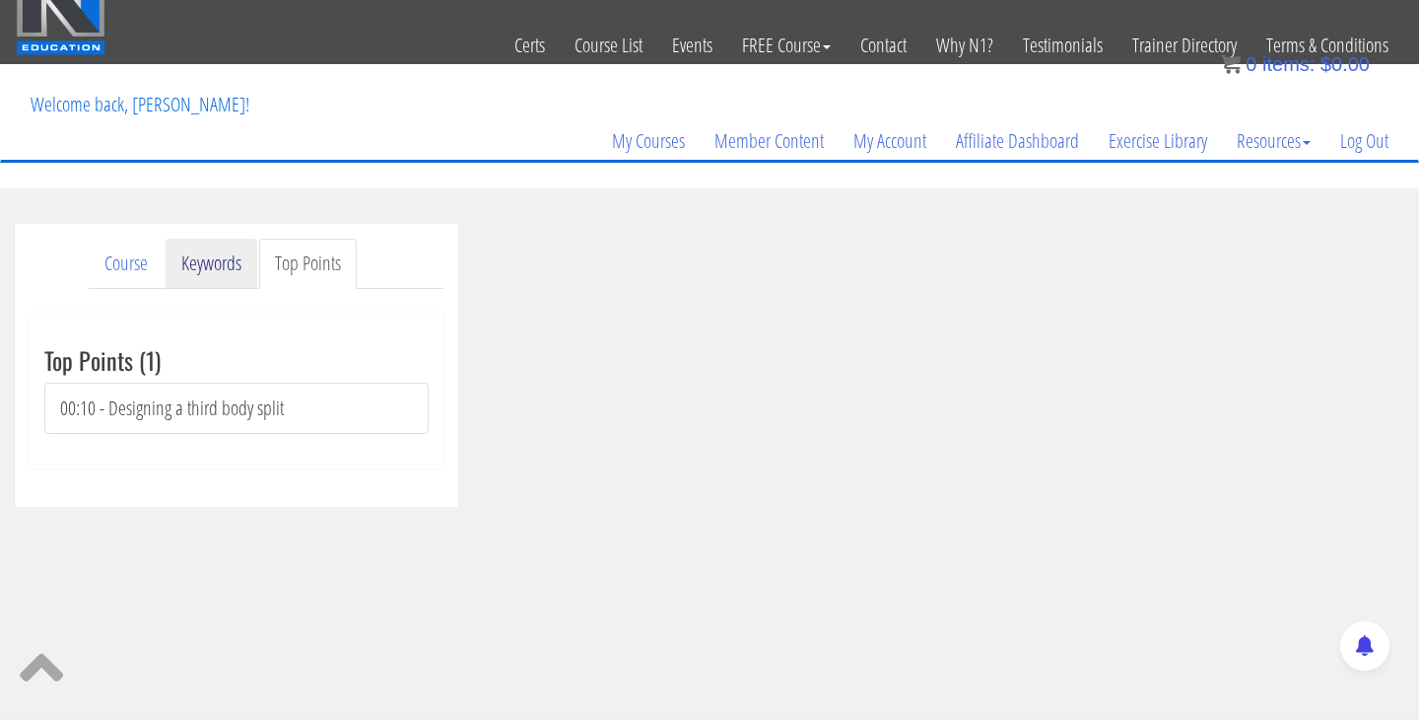
click at [232, 270] on link "Keywords" at bounding box center [212, 264] width 92 height 50
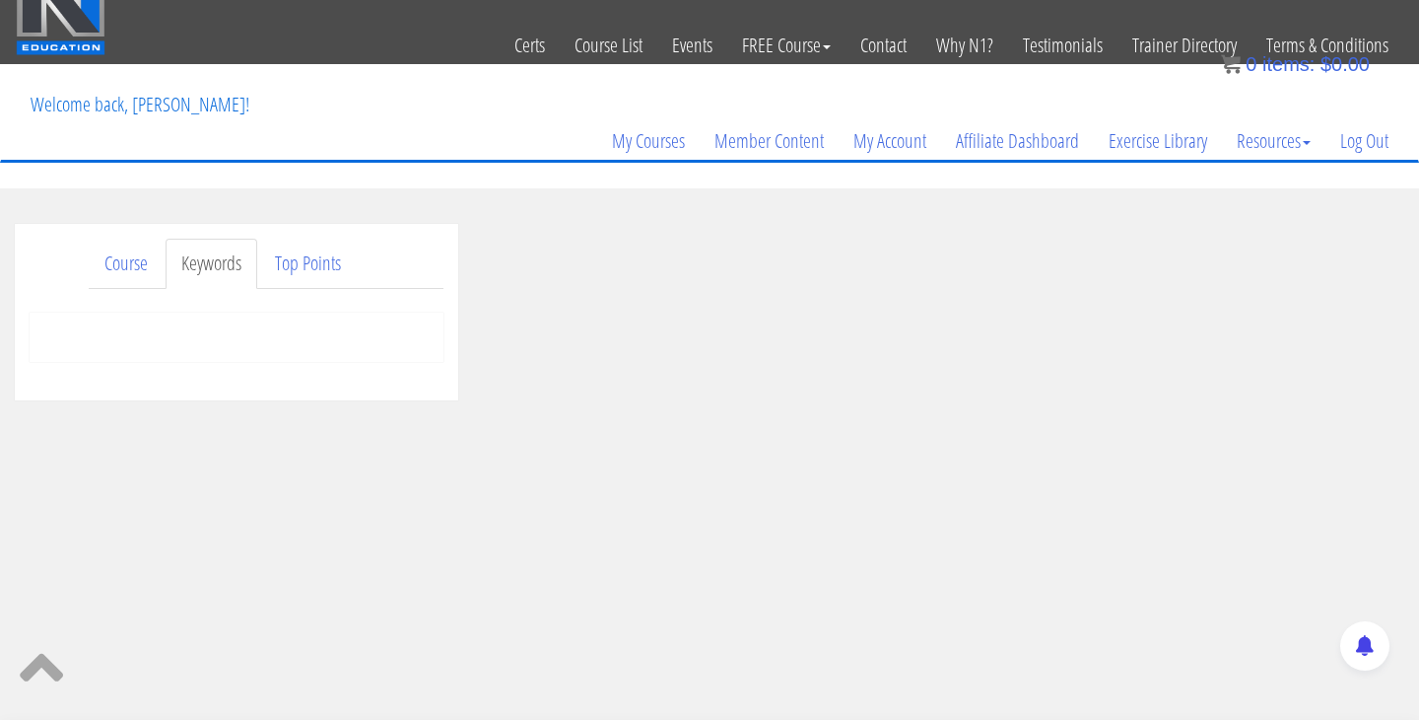
click at [166, 265] on li "Keywords" at bounding box center [213, 264] width 94 height 50
click at [125, 271] on link "Course" at bounding box center [126, 264] width 75 height 50
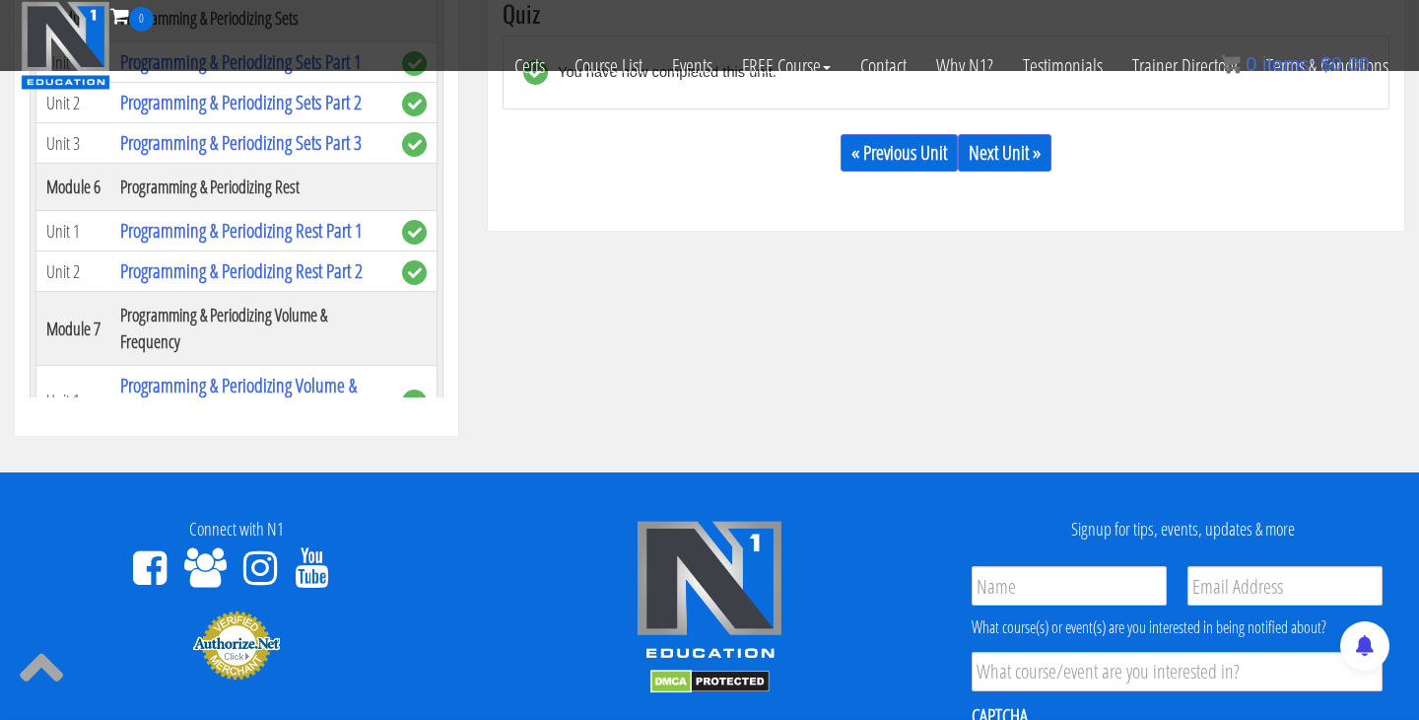
scroll to position [962, 0]
